Goal: Information Seeking & Learning: Find specific fact

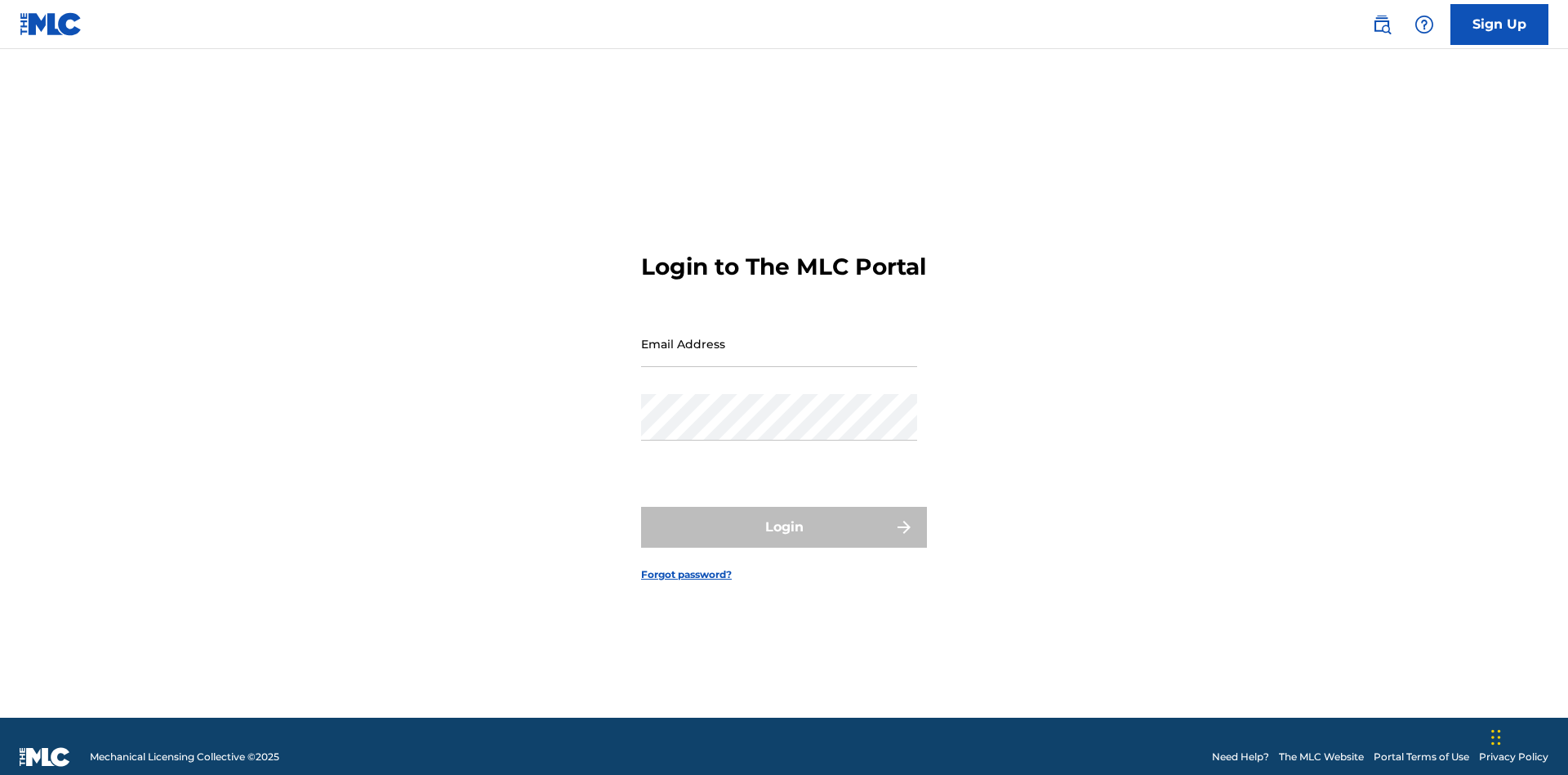
scroll to position [21, 0]
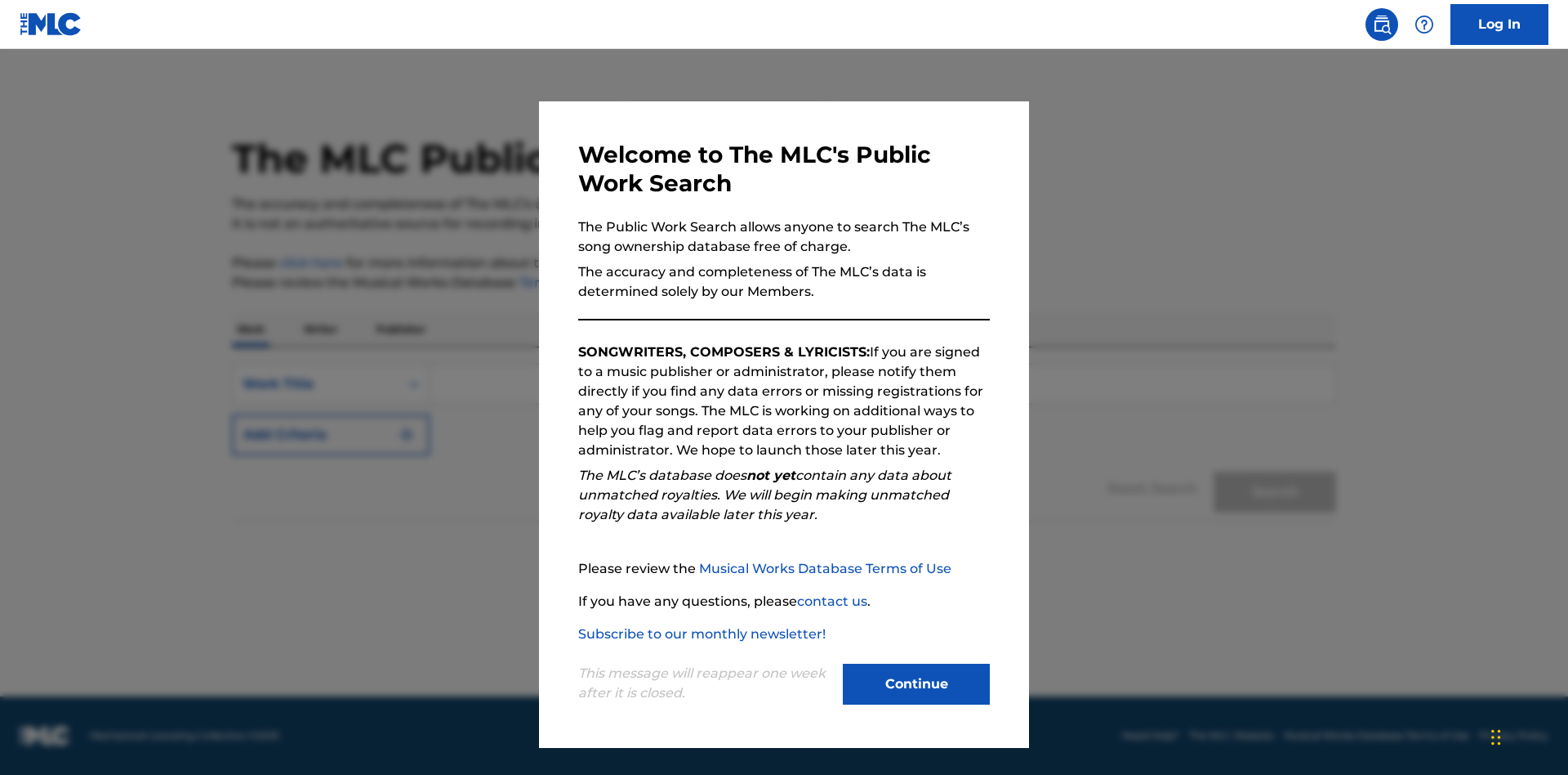
click at [917, 684] on button "Continue" at bounding box center [916, 684] width 147 height 41
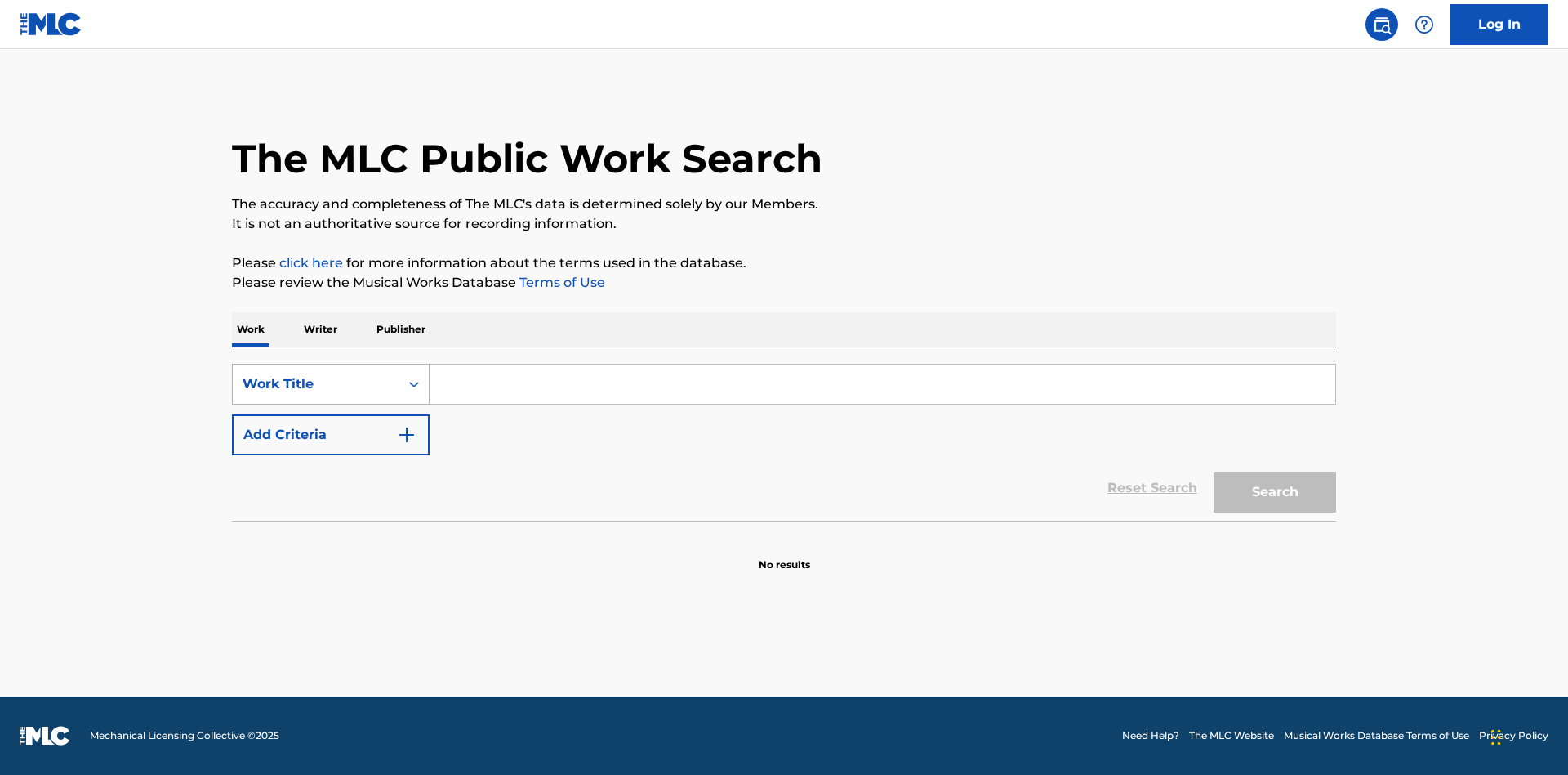
click at [316, 384] on div "Work Title" at bounding box center [316, 384] width 147 height 20
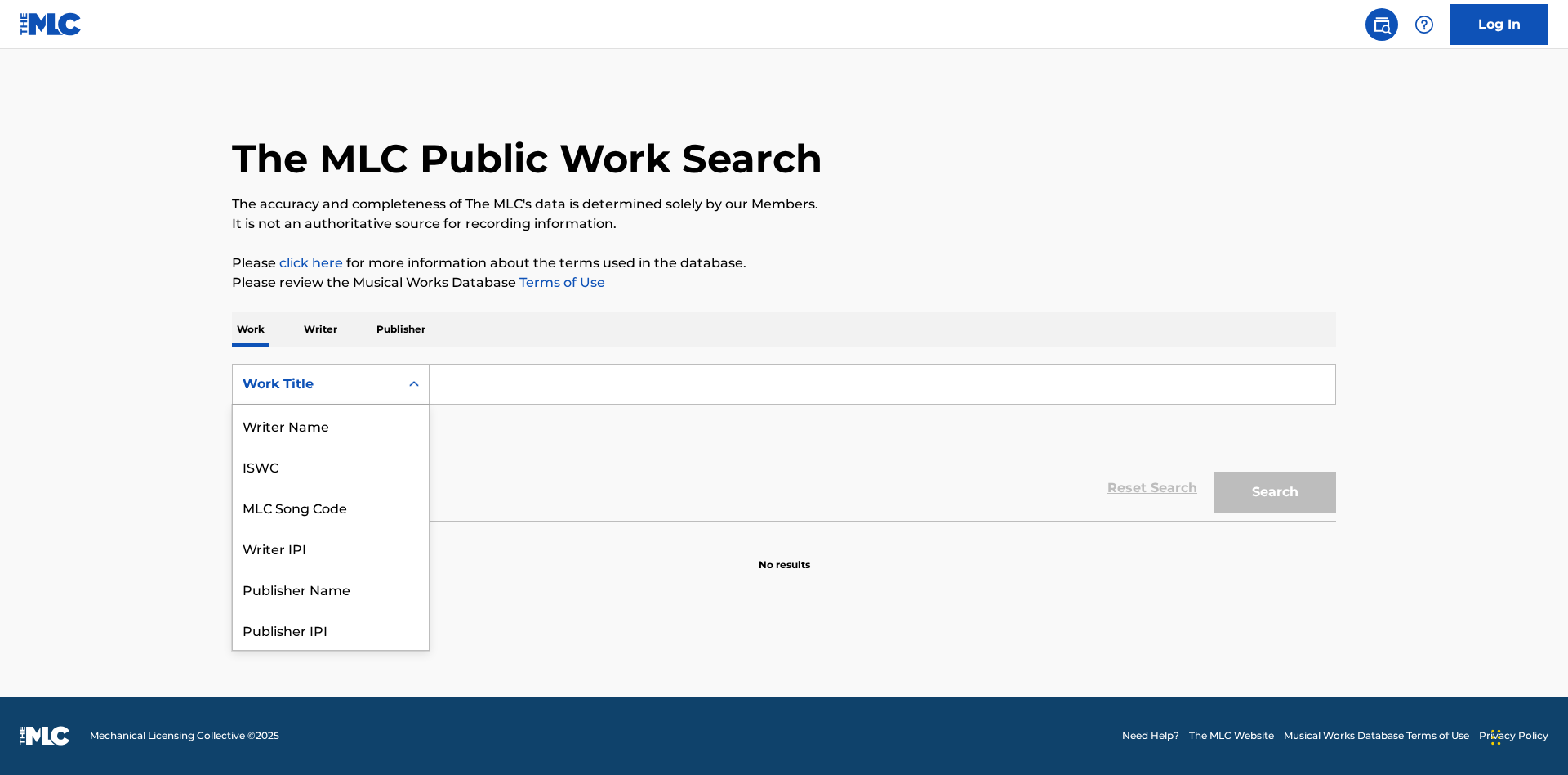
scroll to position [82, 0]
click at [331, 425] on div "MLC Song Code" at bounding box center [331, 425] width 196 height 41
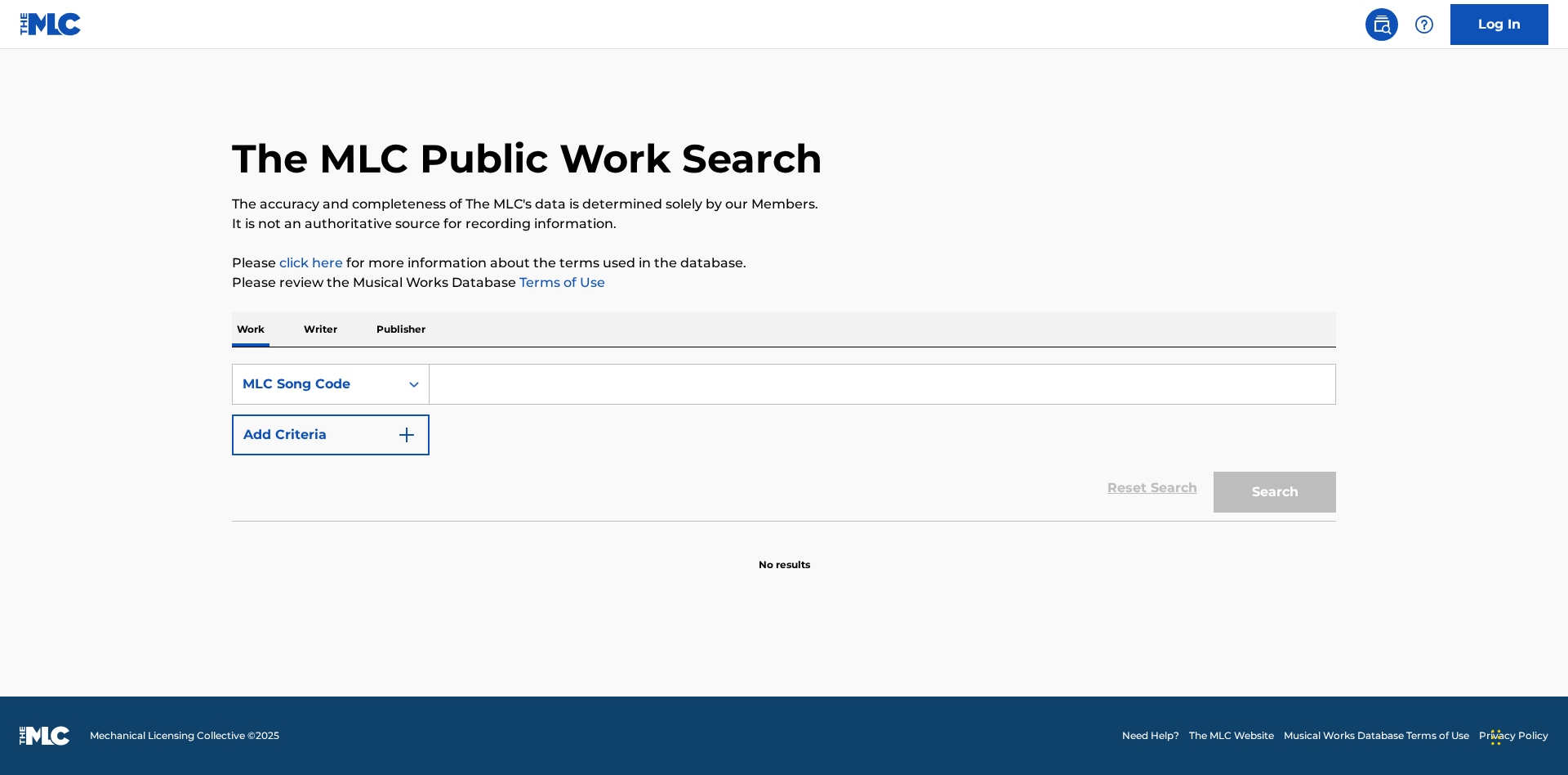
click at [882, 384] on input "Search Form" at bounding box center [882, 384] width 906 height 39
type input "MV82XX"
click at [1275, 492] on button "Search" at bounding box center [1275, 492] width 123 height 41
